Goal: Task Accomplishment & Management: Use online tool/utility

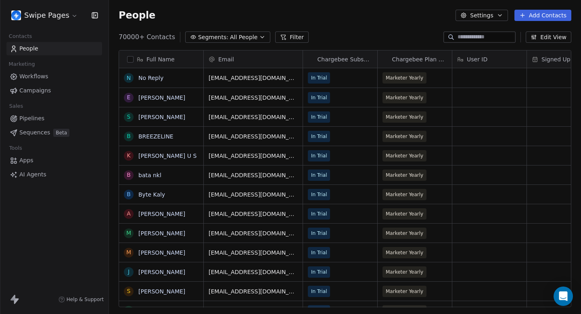
scroll to position [276, 472]
click at [325, 29] on div "People Settings Add Contacts" at bounding box center [345, 15] width 472 height 31
click at [59, 85] on link "Campaigns" at bounding box center [54, 90] width 96 height 13
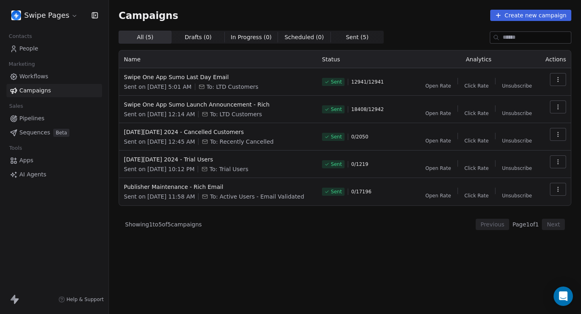
click at [52, 42] on link "People" at bounding box center [54, 48] width 96 height 13
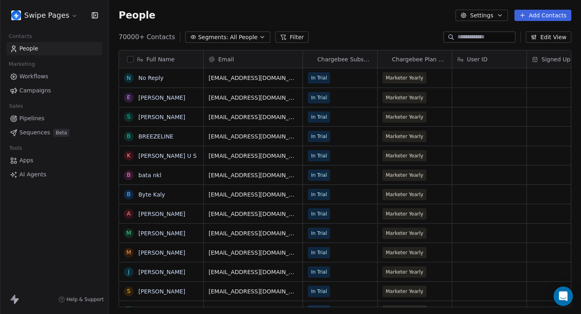
scroll to position [276, 472]
click at [71, 19] on html "Swipe Pages Contacts People Marketing Workflows Campaigns Sales Pipelines Seque…" at bounding box center [290, 157] width 581 height 314
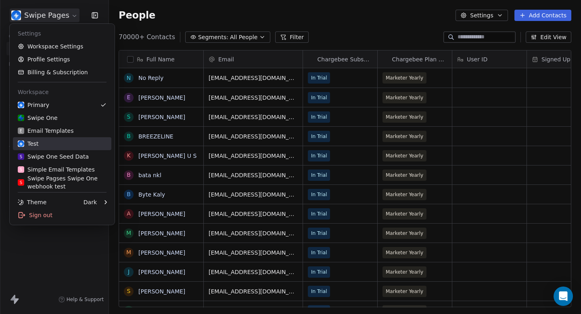
click at [74, 147] on div "Test" at bounding box center [62, 144] width 89 height 8
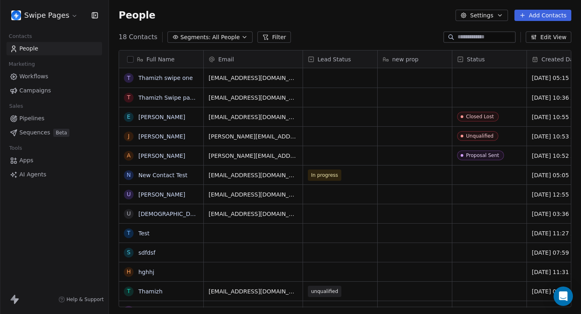
scroll to position [276, 472]
click at [166, 80] on link "Thamizh swipe one" at bounding box center [165, 78] width 54 height 6
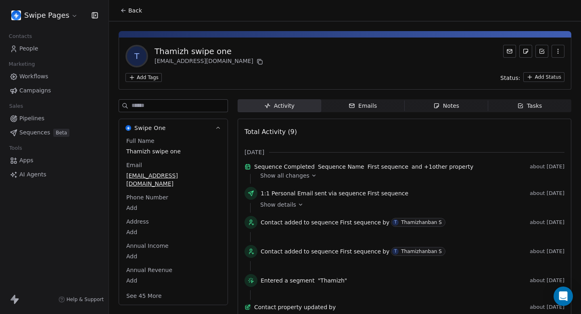
click at [139, 11] on span "Back" at bounding box center [135, 10] width 14 height 8
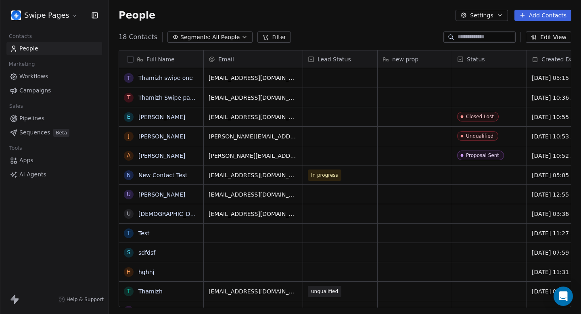
scroll to position [276, 472]
click at [175, 77] on link "Thamizh swipe one" at bounding box center [165, 78] width 54 height 6
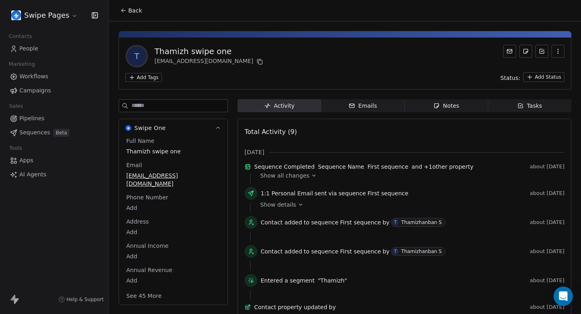
click at [446, 104] on div "Notes" at bounding box center [446, 106] width 26 height 8
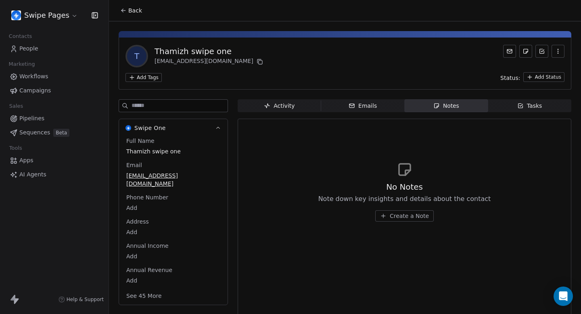
click at [404, 219] on span "Create a Note" at bounding box center [409, 216] width 39 height 8
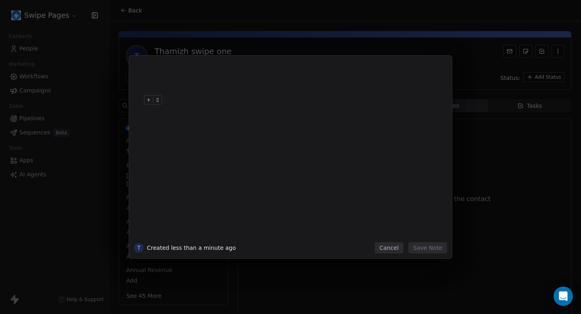
click at [391, 244] on button "Cancel" at bounding box center [389, 247] width 29 height 11
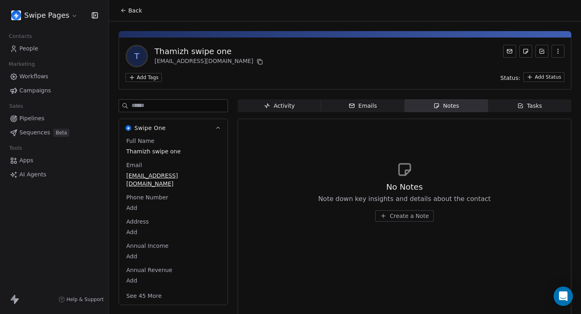
click at [523, 102] on icon "button" at bounding box center [520, 105] width 6 height 6
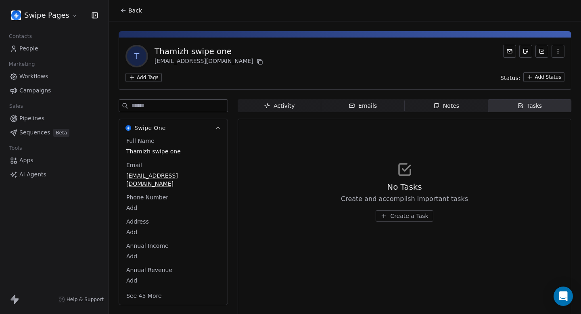
click at [407, 213] on span "Create a Task" at bounding box center [409, 216] width 38 height 8
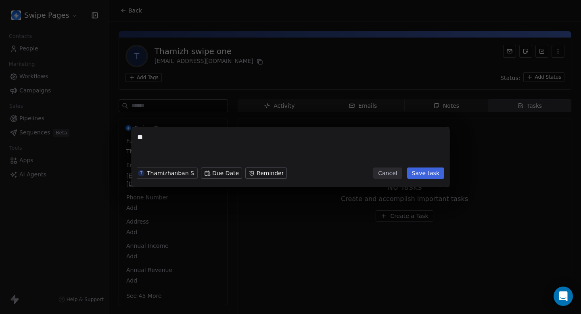
type textarea "**"
click at [221, 170] on body "Swipe Pages Contacts People Marketing Workflows Campaigns Sales Pipelines Seque…" at bounding box center [290, 157] width 581 height 314
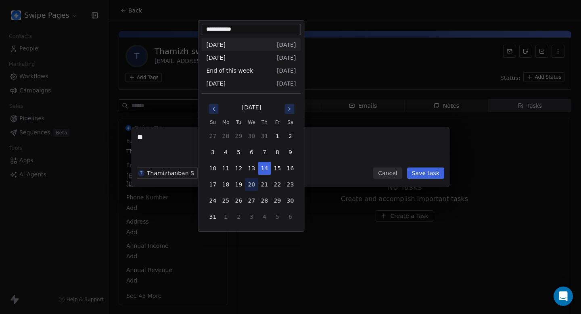
click at [251, 187] on button "20" at bounding box center [251, 184] width 13 height 13
type input "**********"
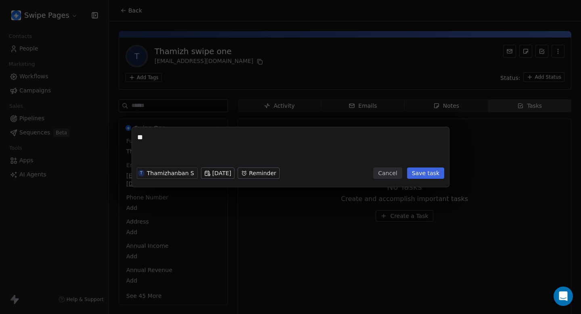
click at [244, 175] on body "Swipe Pages Contacts People Marketing Workflows Campaigns Sales Pipelines Seque…" at bounding box center [290, 157] width 581 height 314
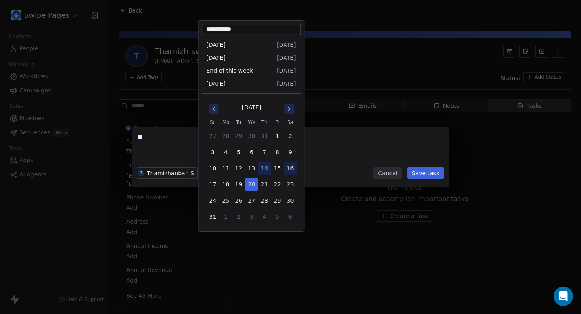
click at [293, 169] on button "16" at bounding box center [290, 168] width 13 height 13
type input "**********"
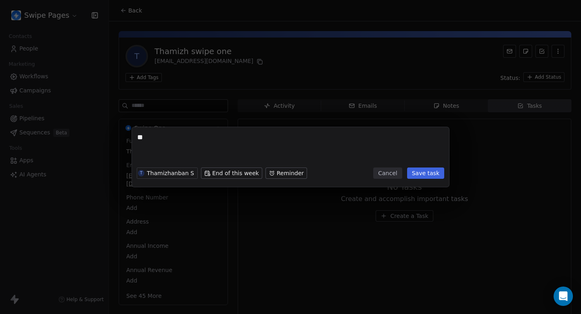
click at [240, 170] on body "Swipe Pages Contacts People Marketing Workflows Campaigns Sales Pipelines Seque…" at bounding box center [290, 157] width 581 height 314
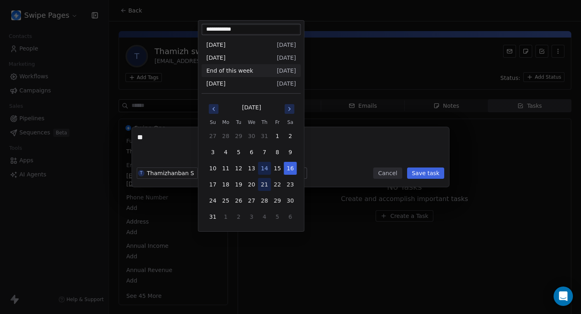
click at [264, 183] on button "21" at bounding box center [264, 184] width 13 height 13
type input "**********"
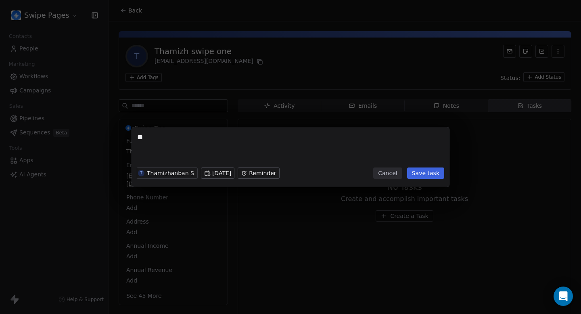
click at [228, 171] on body "Swipe Pages Contacts People Marketing Workflows Campaigns Sales Pipelines Seque…" at bounding box center [290, 157] width 581 height 314
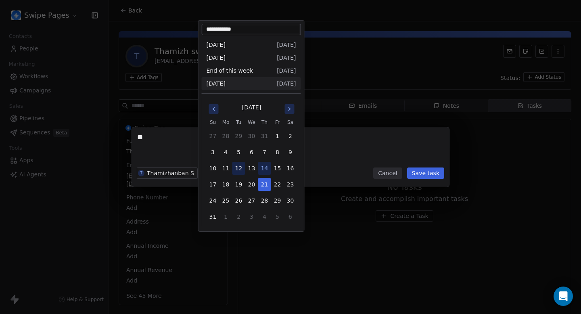
click at [239, 169] on button "12" at bounding box center [238, 168] width 13 height 13
type input "**********"
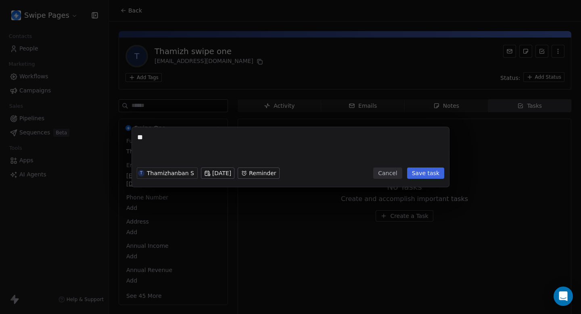
click at [230, 174] on body "Swipe Pages Contacts People Marketing Workflows Campaigns Sales Pipelines Seque…" at bounding box center [290, 157] width 581 height 314
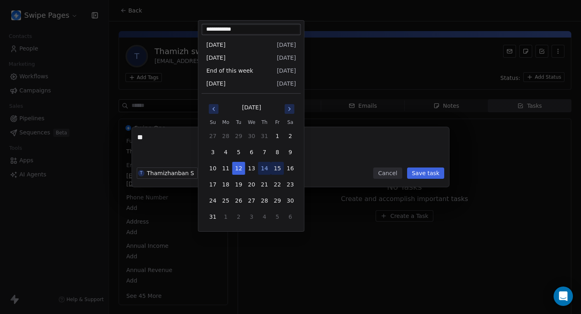
click at [279, 170] on button "15" at bounding box center [277, 168] width 13 height 13
type input "**********"
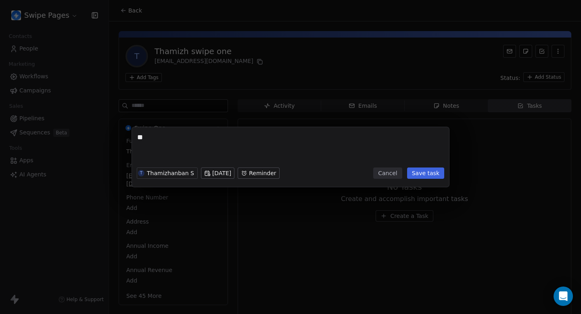
click at [228, 171] on body "Swipe Pages Contacts People Marketing Workflows Campaigns Sales Pipelines Seque…" at bounding box center [290, 157] width 581 height 314
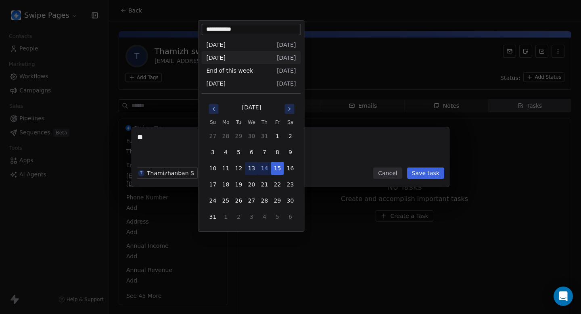
click at [255, 166] on button "13" at bounding box center [251, 168] width 13 height 13
type input "**********"
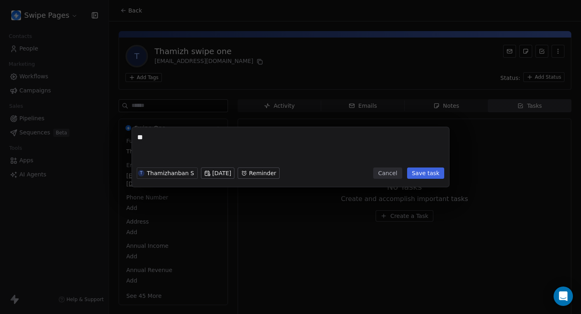
click at [387, 175] on button "Cancel" at bounding box center [387, 172] width 29 height 11
